Goal: Transaction & Acquisition: Purchase product/service

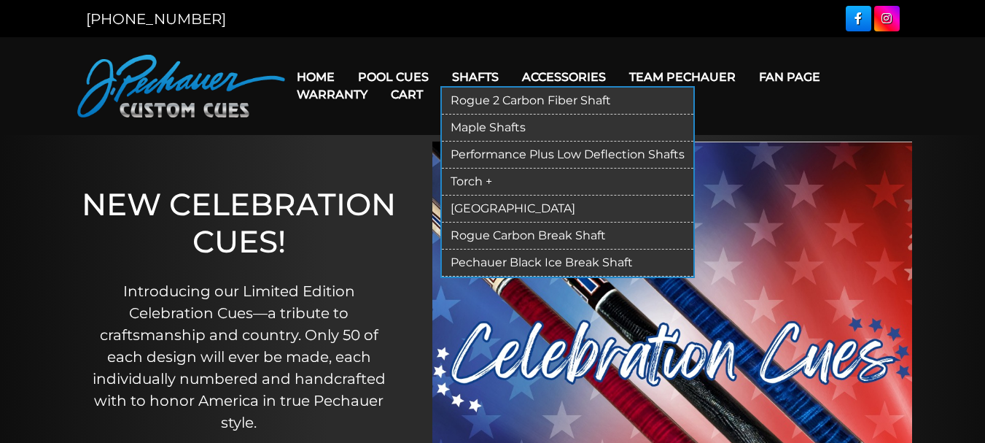
click at [494, 95] on link "Rogue 2 Carbon Fiber Shaft" at bounding box center [568, 100] width 252 height 27
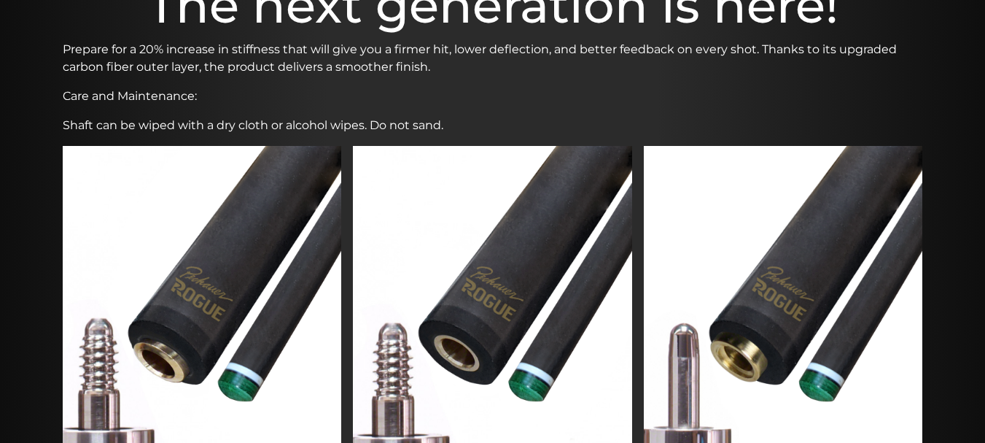
scroll to position [534, 0]
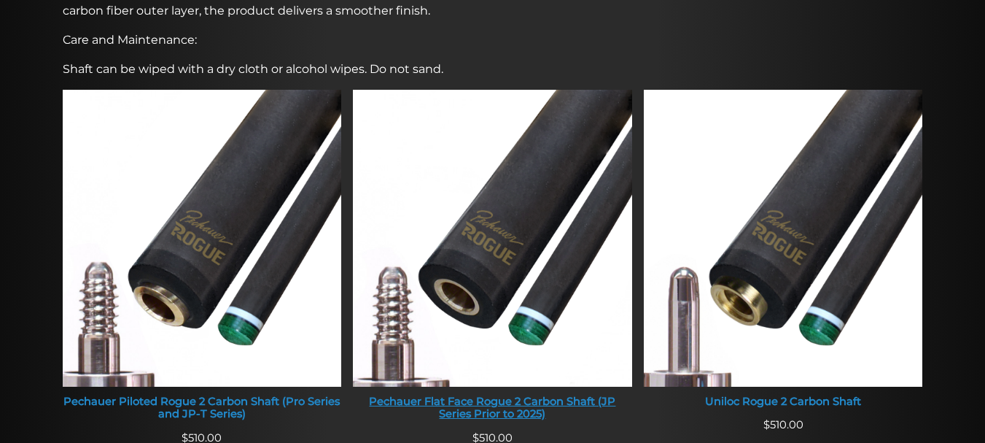
click at [499, 239] on img at bounding box center [492, 238] width 279 height 297
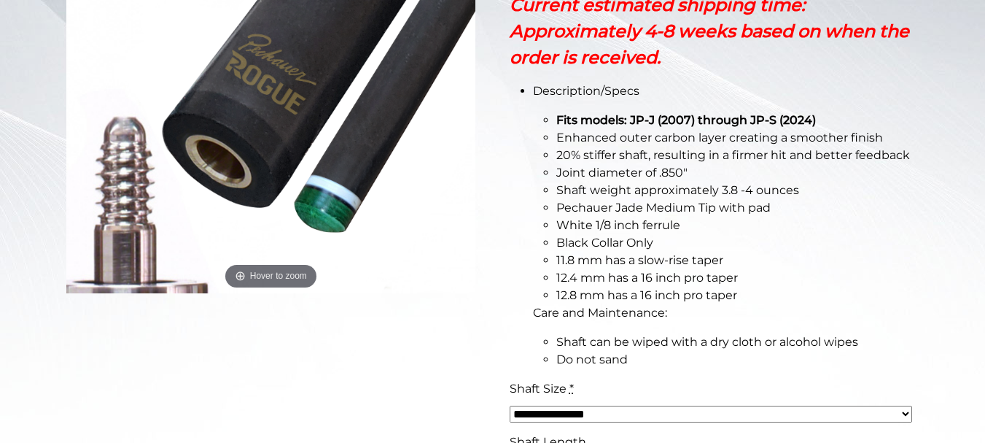
scroll to position [377, 0]
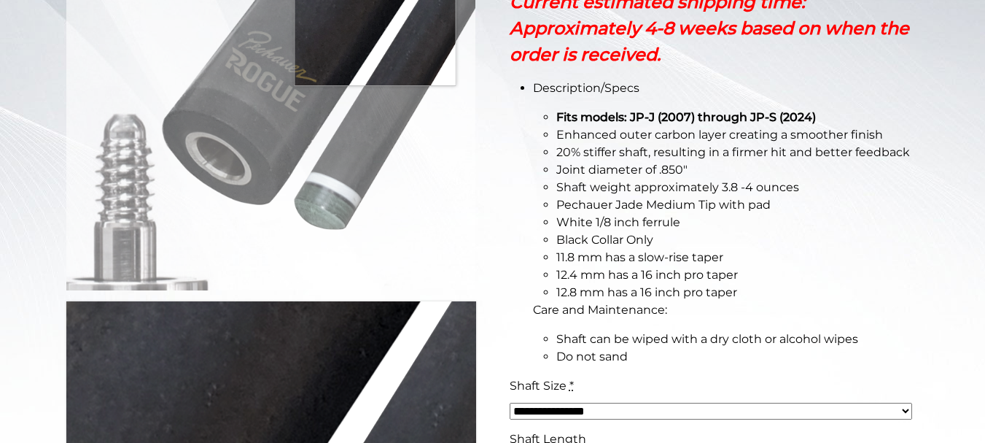
click at [375, 21] on img at bounding box center [271, 72] width 410 height 436
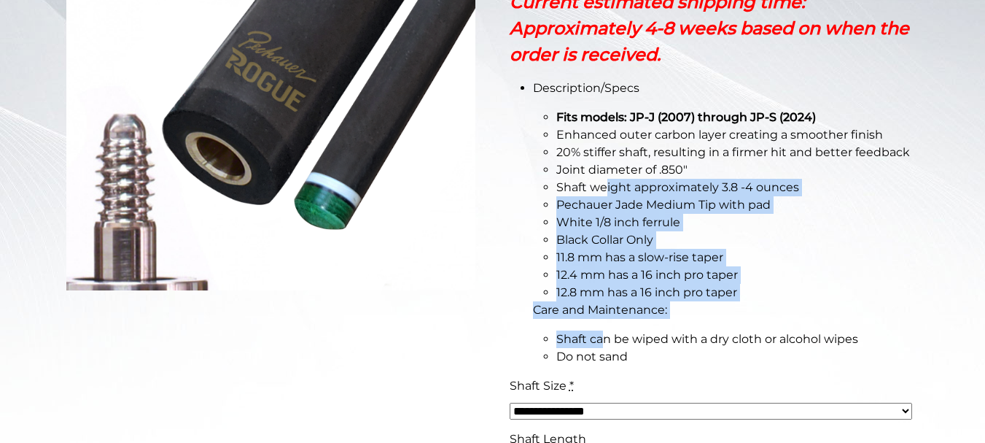
drag, startPoint x: 607, startPoint y: 179, endPoint x: 606, endPoint y: 338, distance: 159.7
click at [606, 338] on li "Description/Specs Fits models: JP-J (2007) through JP-S (2024) Enhanced outer c…" at bounding box center [726, 222] width 386 height 286
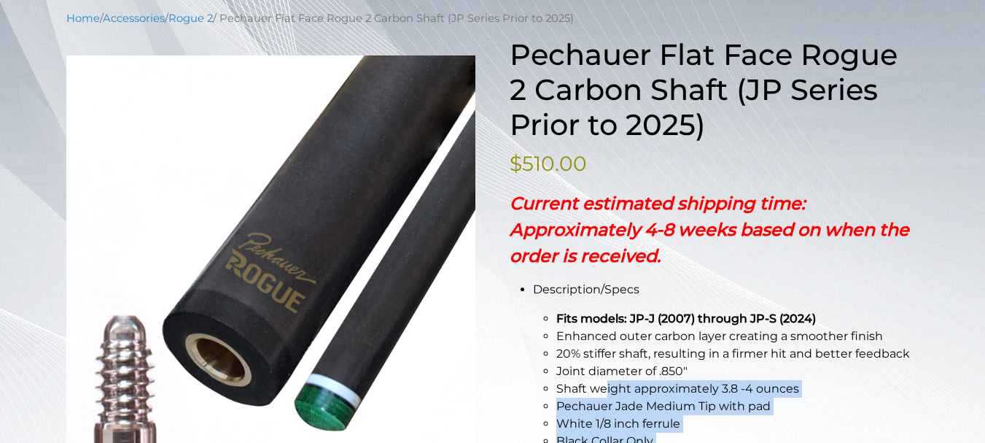
scroll to position [167, 0]
